Goal: Find specific page/section: Find specific page/section

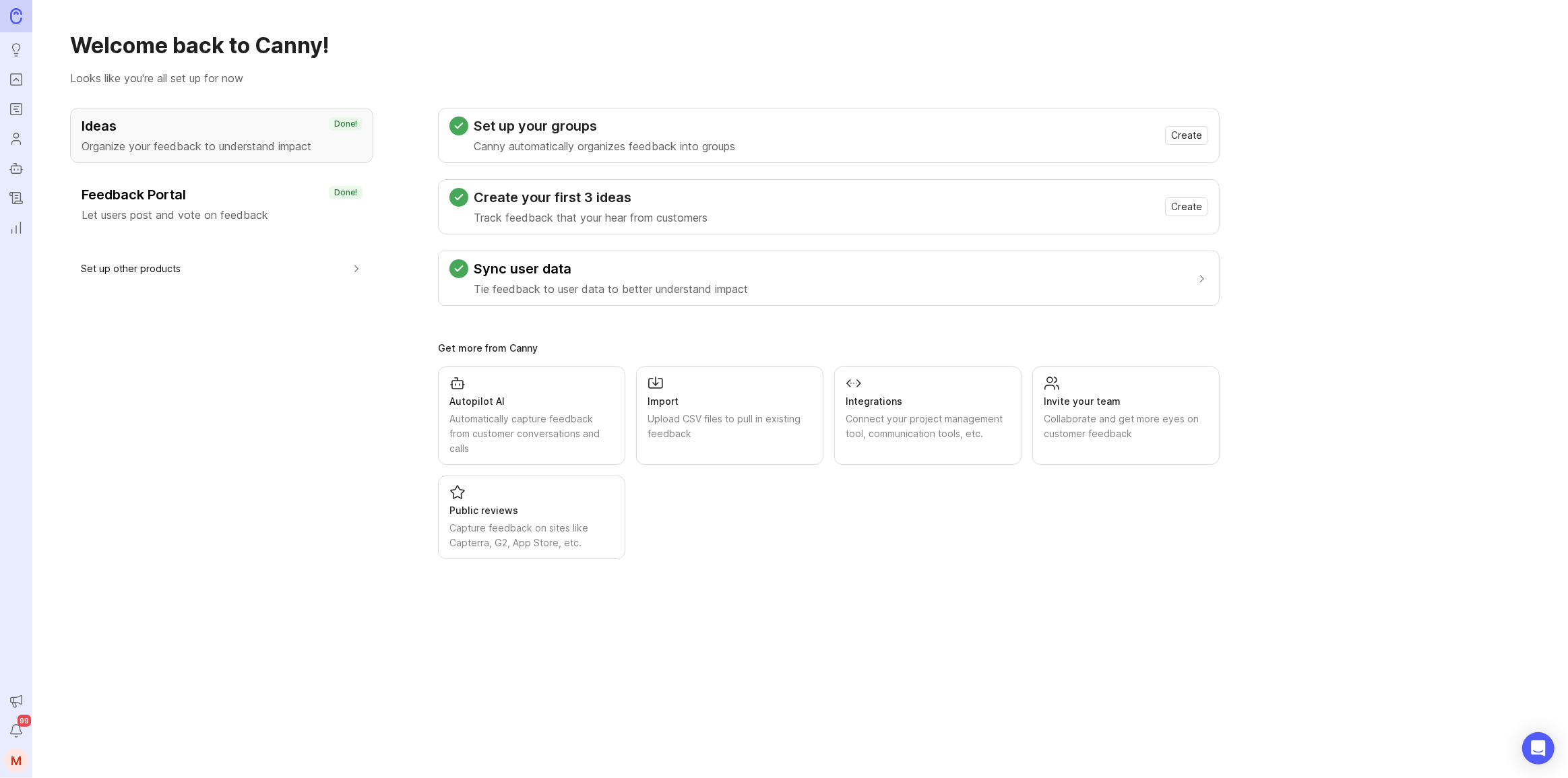
click at [21, 108] on rect "Roadmaps" at bounding box center [17, 110] width 12 height 12
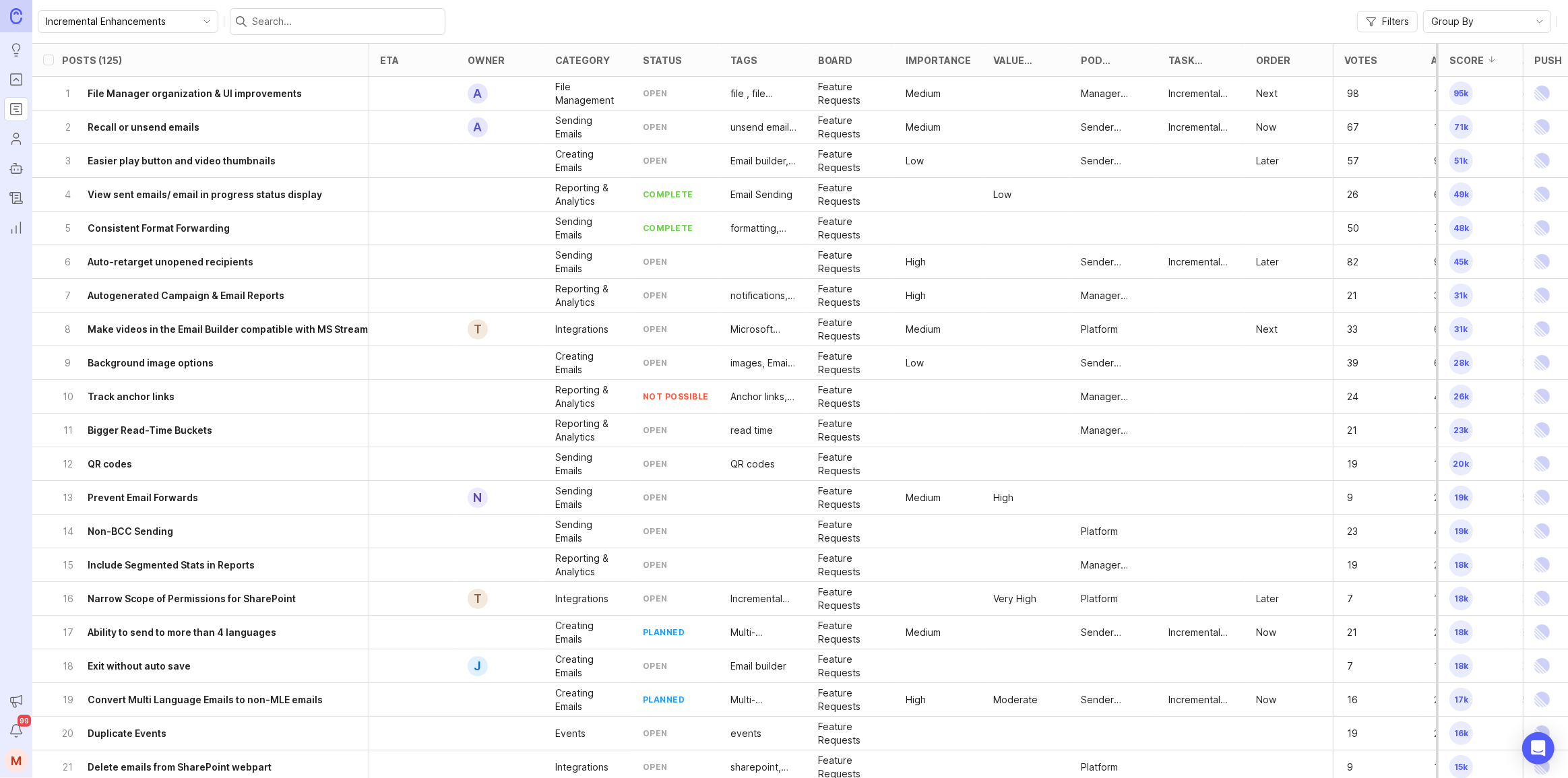
click at [18, 85] on rect "Portal" at bounding box center [17, 80] width 12 height 12
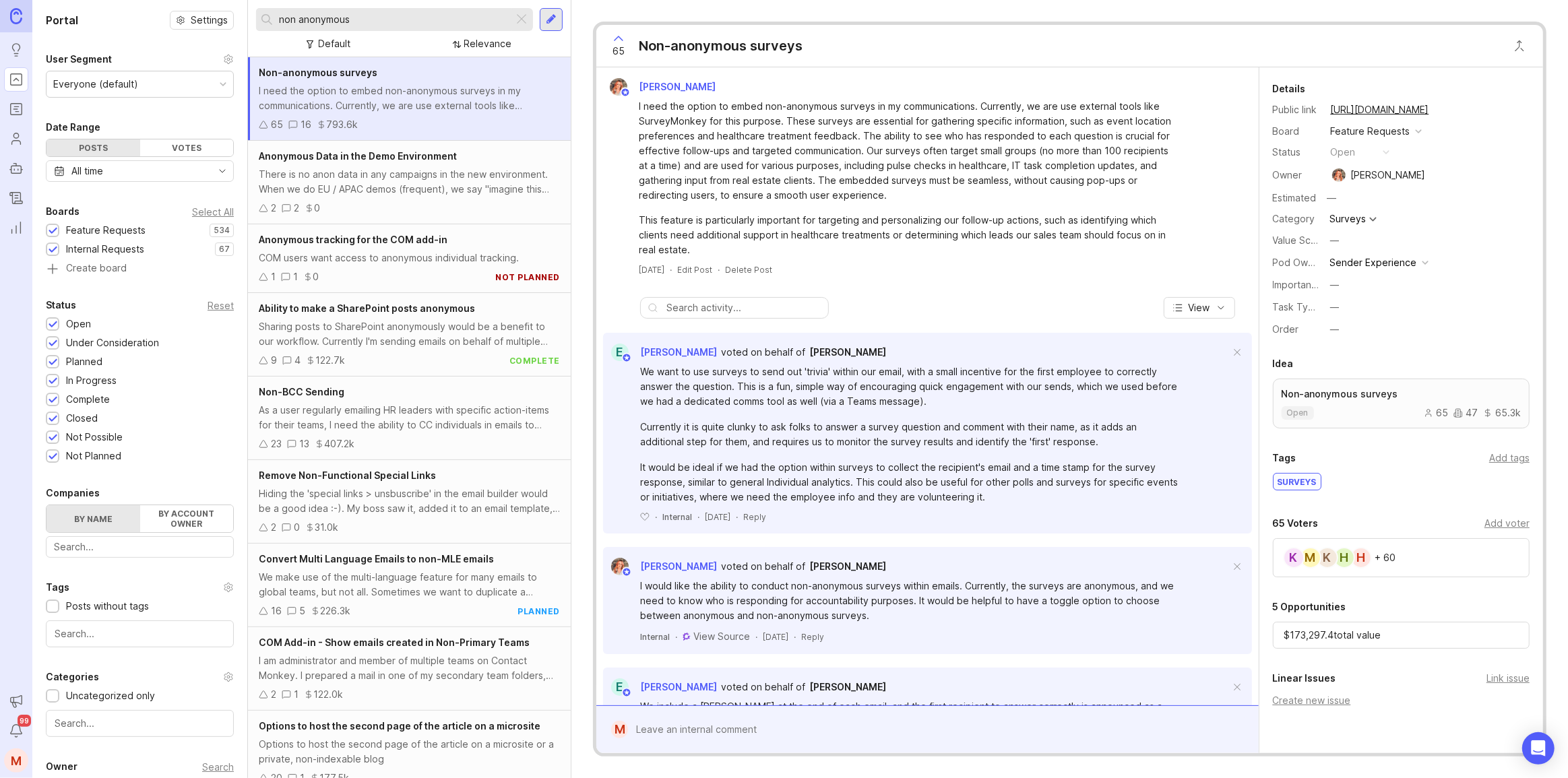
drag, startPoint x: 432, startPoint y: 26, endPoint x: 235, endPoint y: 33, distance: 197.1
click at [236, 33] on div "Portal Settings User Segment Everyone (default) Date Range Posts Votes All time…" at bounding box center [800, 389] width 1536 height 778
click at [50, 226] on div at bounding box center [53, 232] width 9 height 10
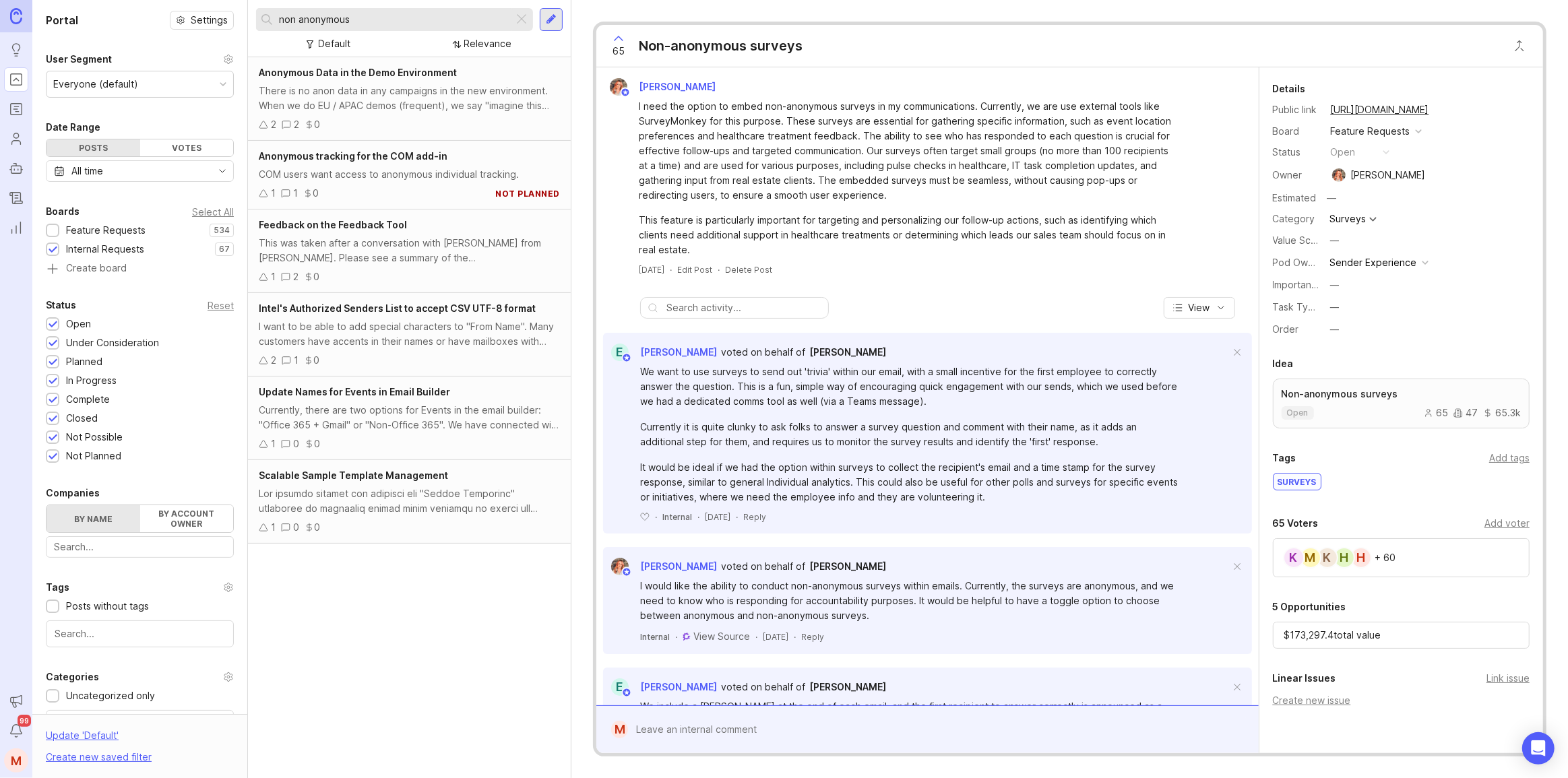
click at [357, 17] on input "non anonymous" at bounding box center [393, 19] width 229 height 15
click at [212, 27] on div "Portal Settings User Segment Everyone (default) Date Range Posts Votes All time…" at bounding box center [800, 389] width 1536 height 778
type input "demo"
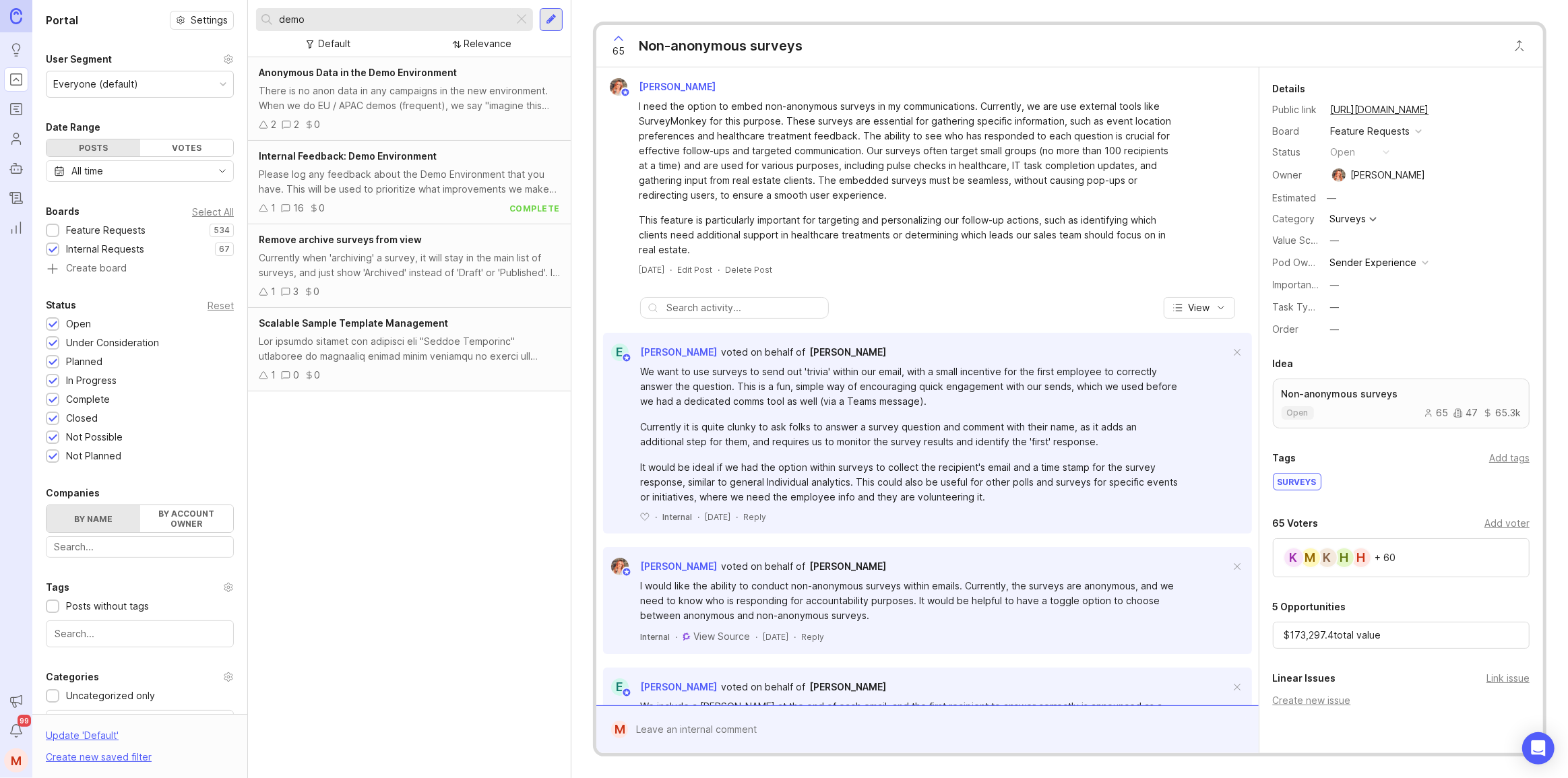
click at [435, 166] on div "Internal Feedback: Demo Environment Please log any feedback about the Demo Envi…" at bounding box center [409, 182] width 322 height 83
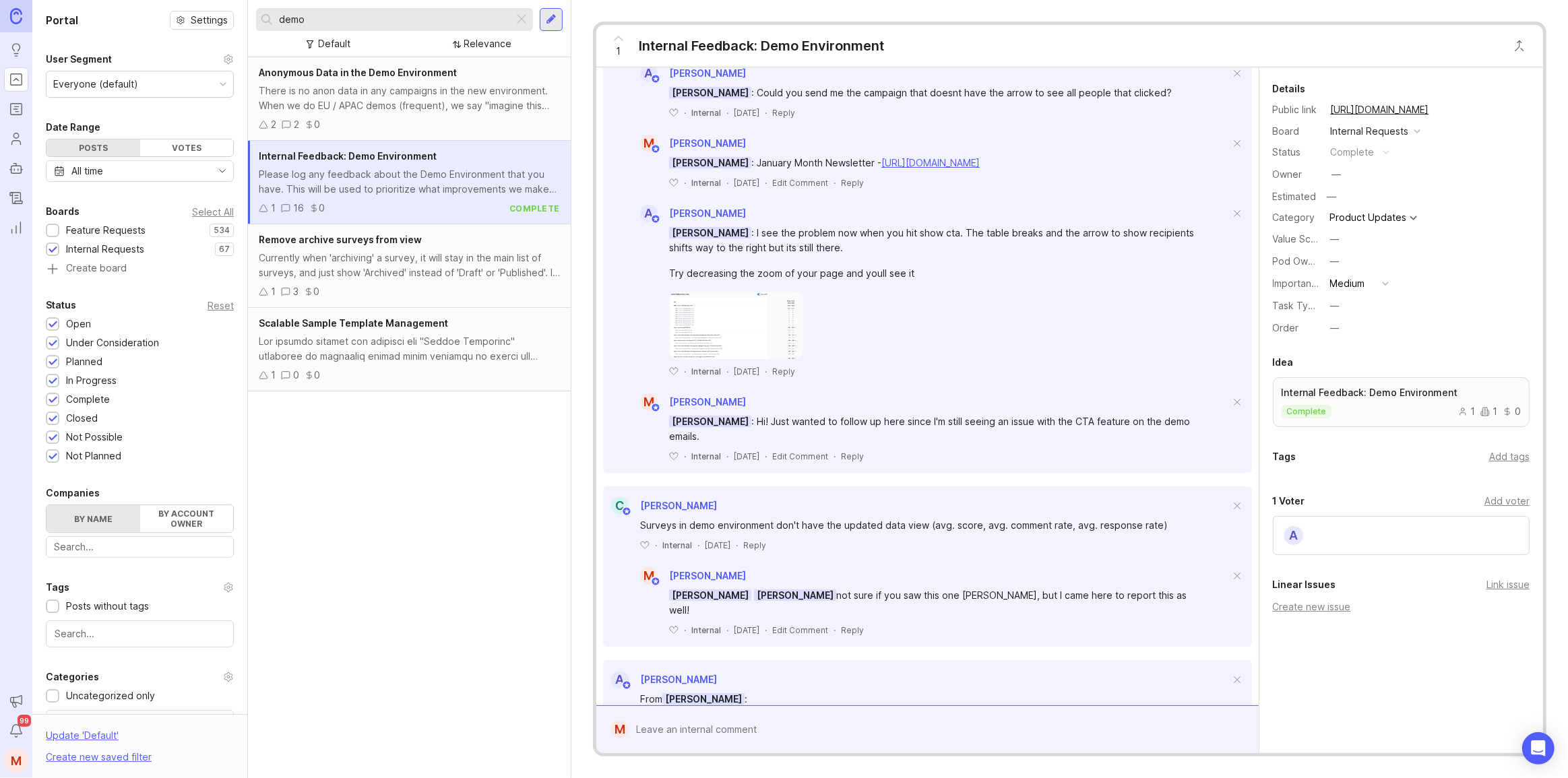
scroll to position [676, 0]
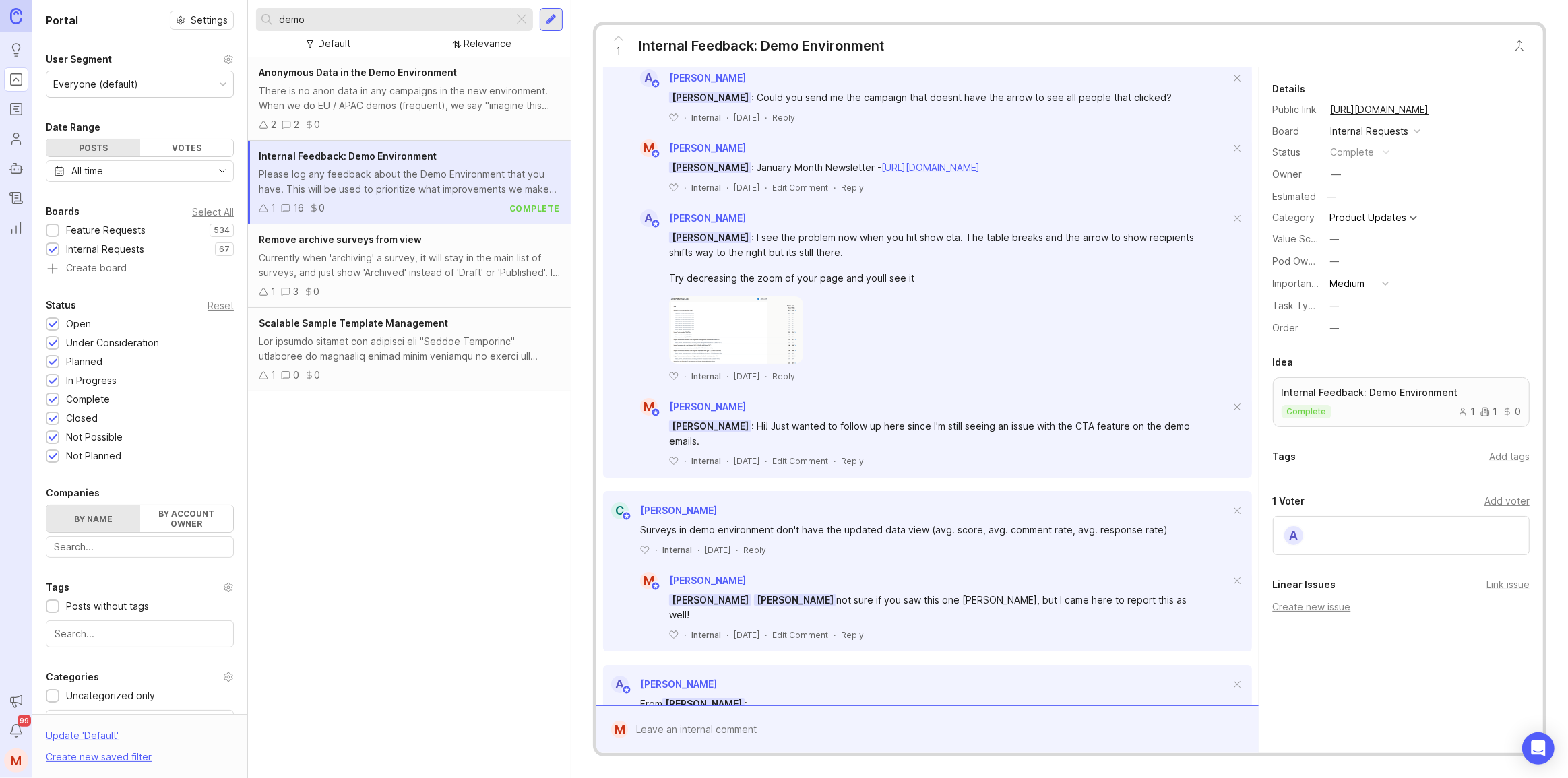
click at [742, 336] on img at bounding box center [736, 330] width 134 height 67
